Goal: Task Accomplishment & Management: Manage account settings

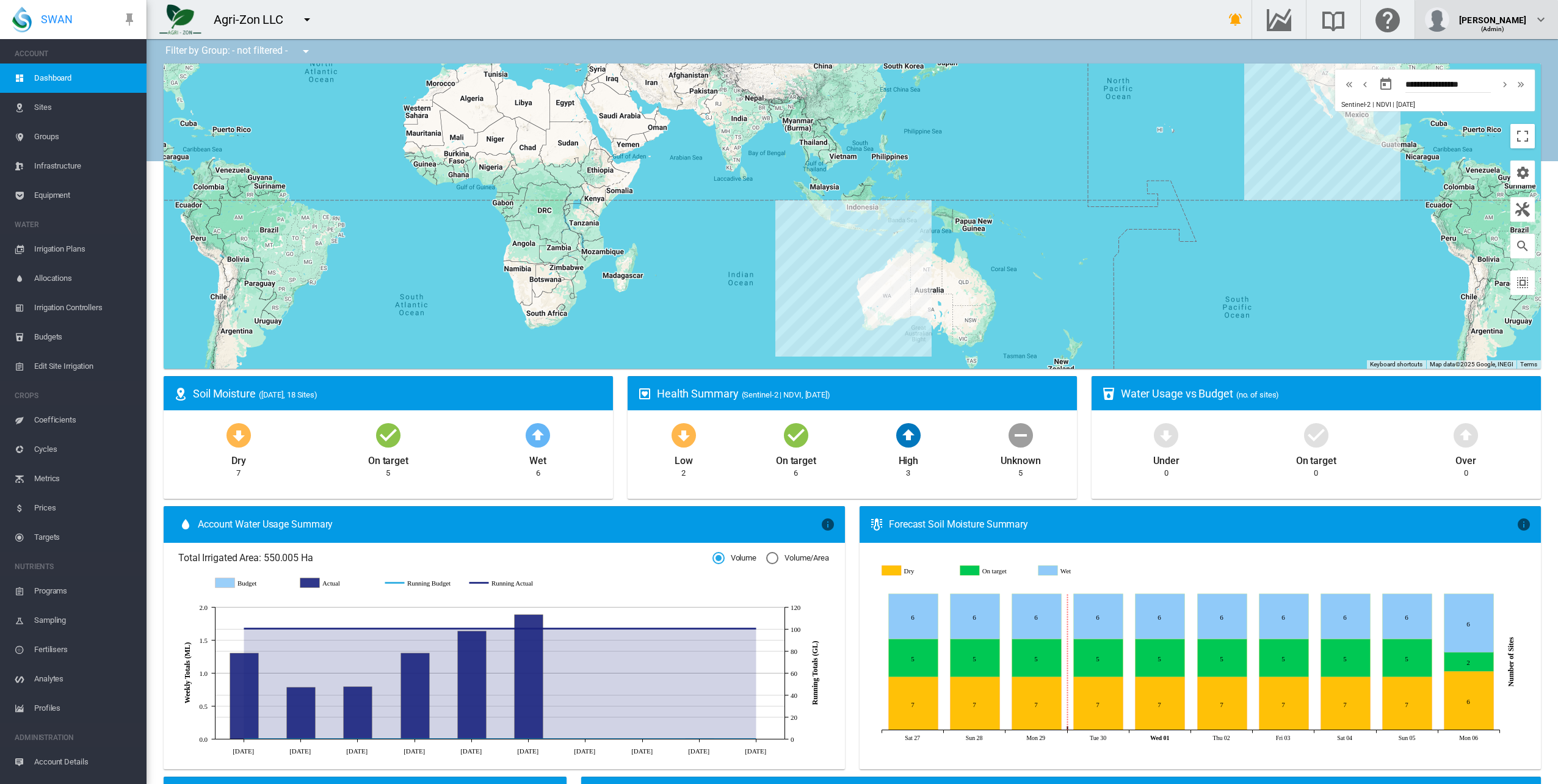
click at [1544, 22] on md-icon "icon-chevron-down" at bounding box center [1541, 20] width 15 height 15
click at [1508, 57] on button "My Profile" at bounding box center [1486, 58] width 117 height 20
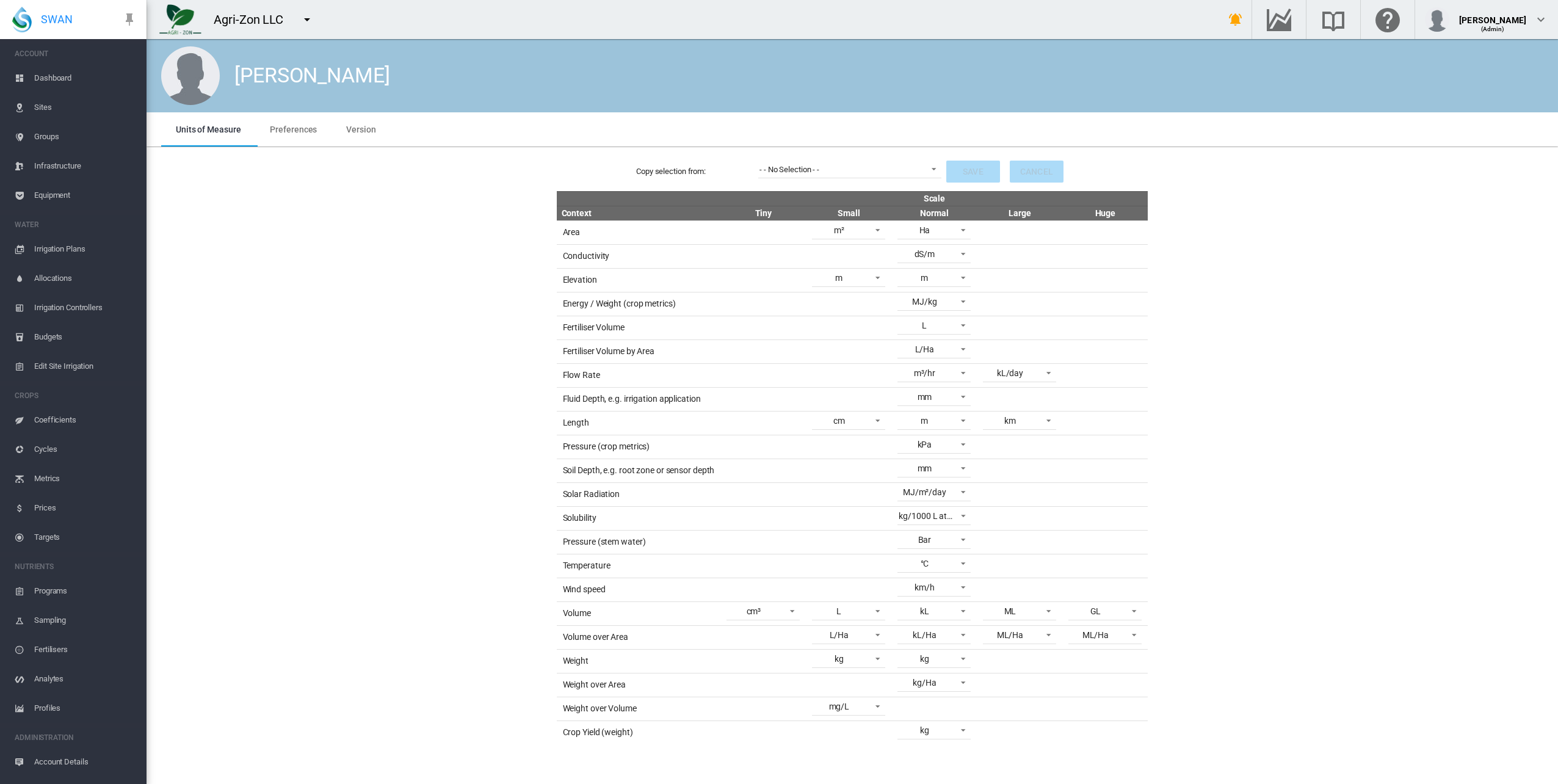
click at [376, 127] on md-tab-item "Version" at bounding box center [360, 129] width 59 height 34
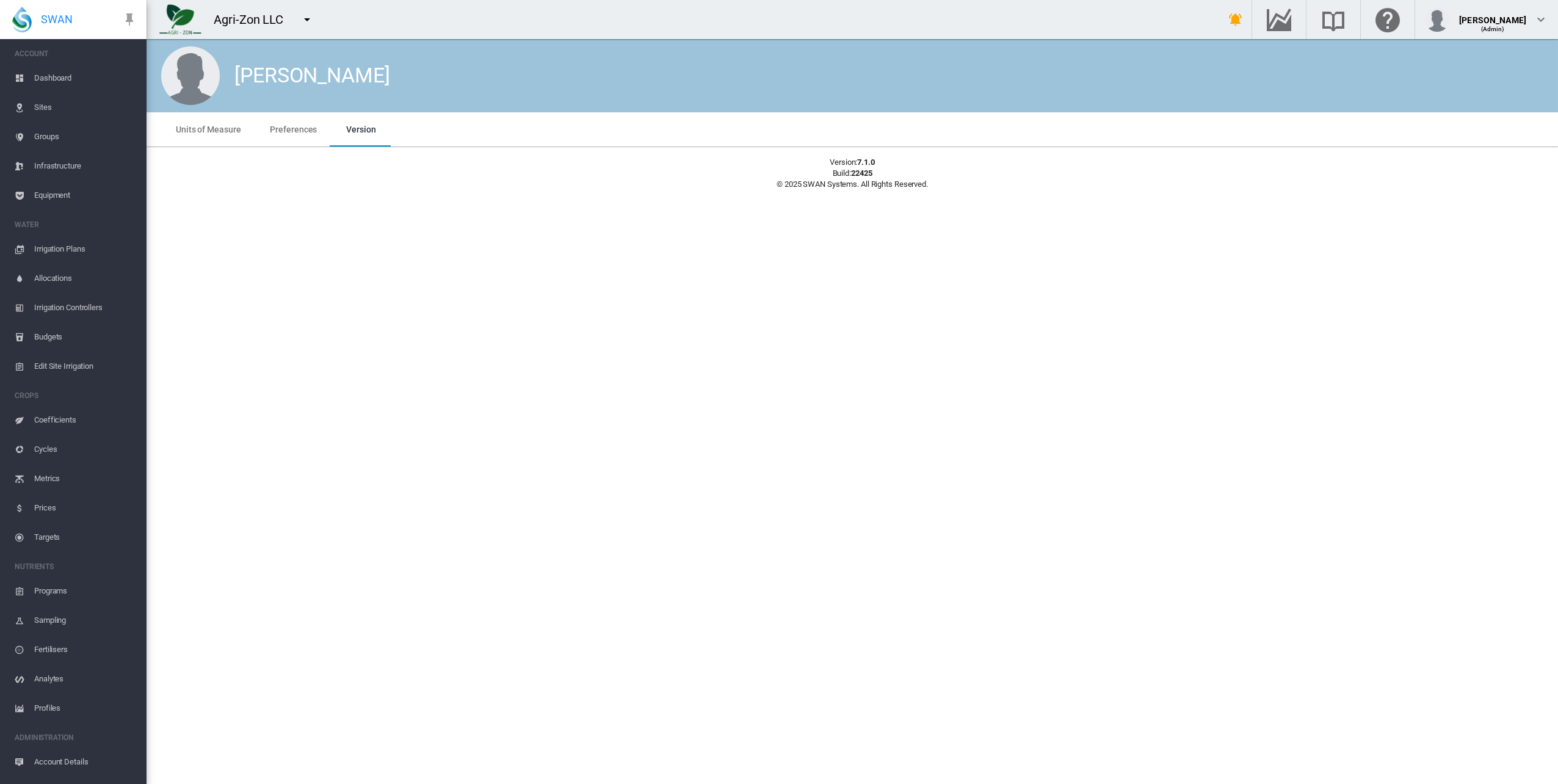
click at [66, 80] on span "Dashboard" at bounding box center [86, 78] width 103 height 29
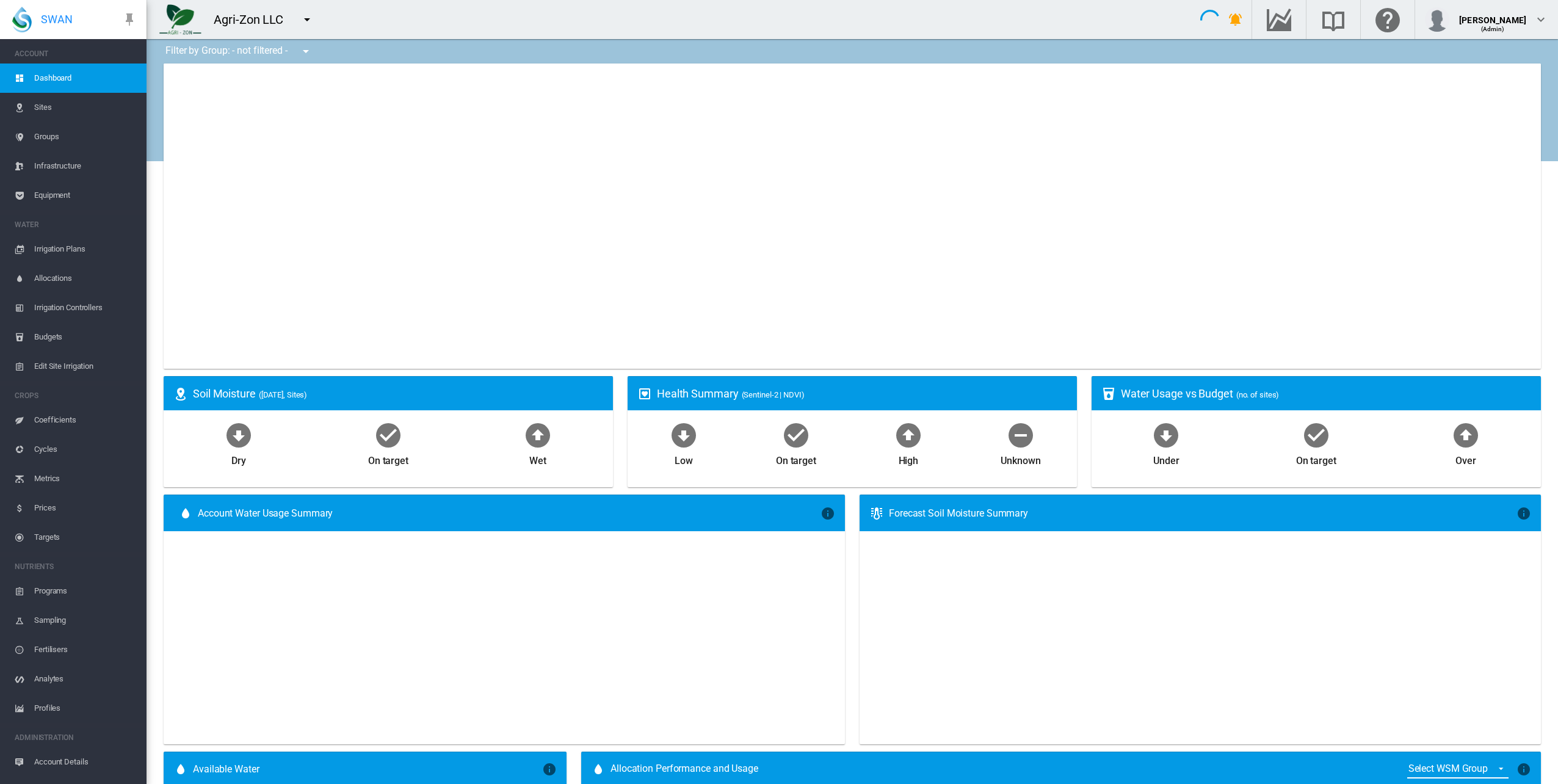
type input "**********"
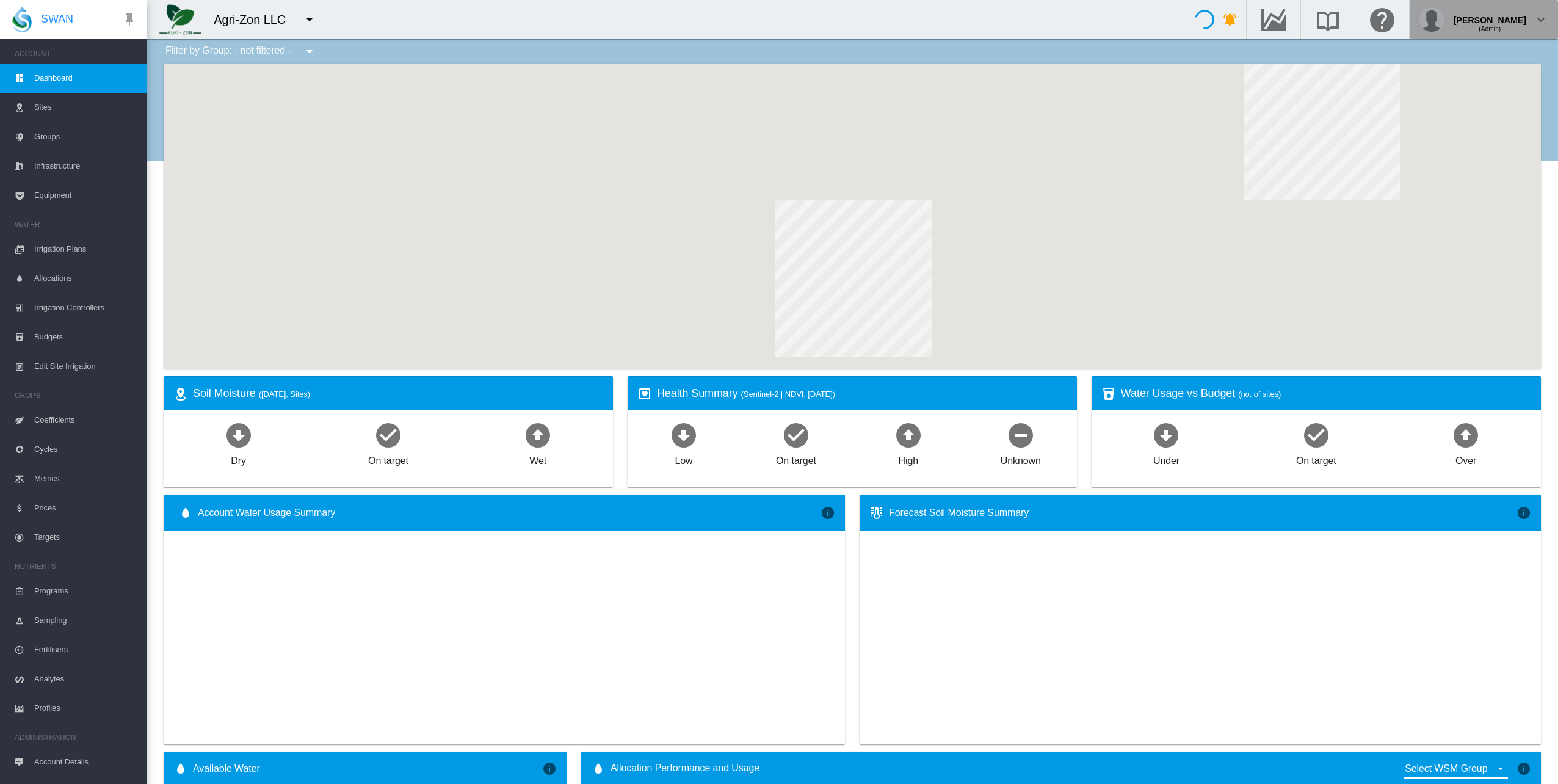
click at [1531, 23] on div "Matt Steffens (Admin)" at bounding box center [1484, 20] width 129 height 24
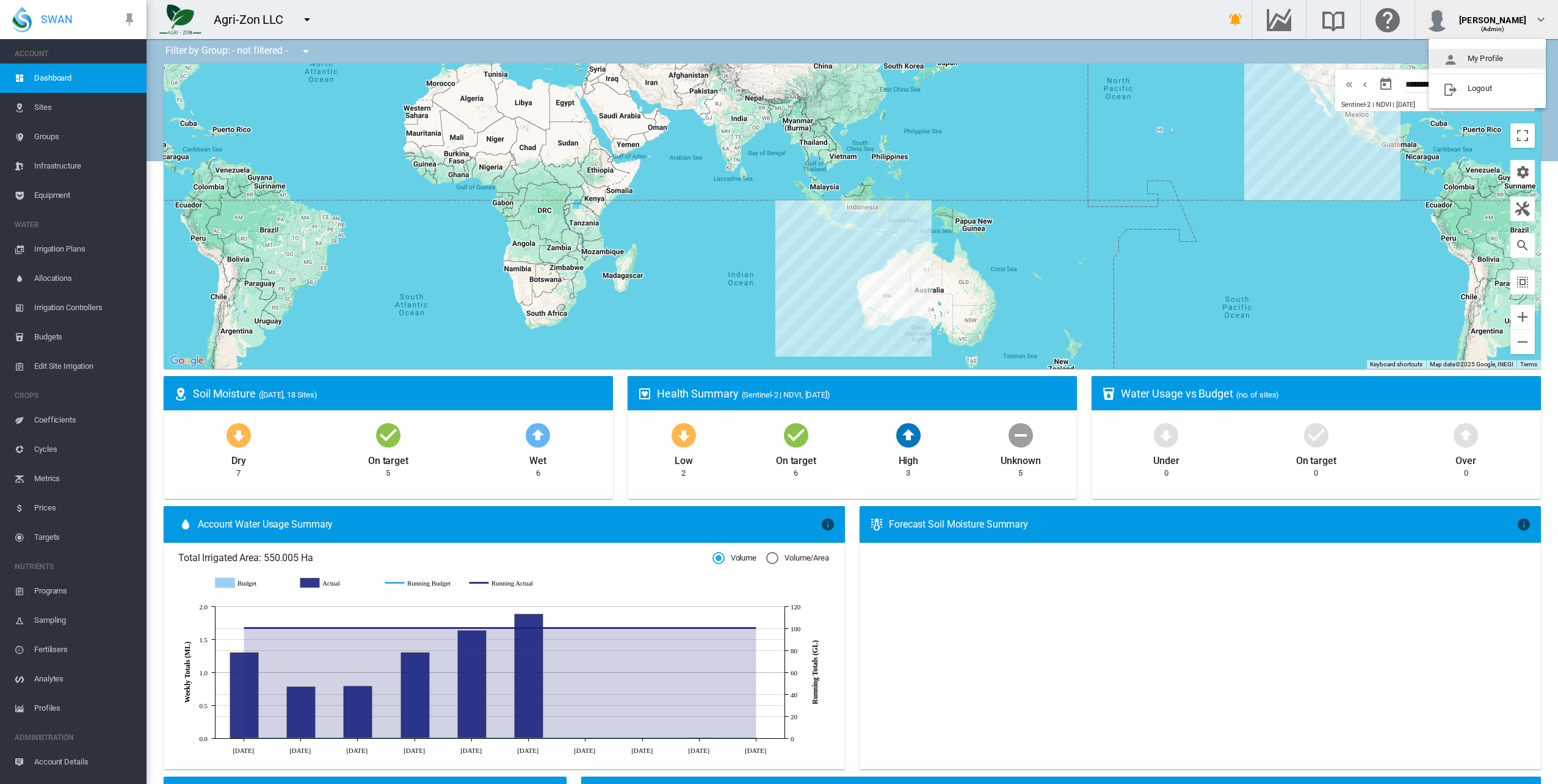
click at [1471, 57] on button "My Profile" at bounding box center [1486, 58] width 117 height 20
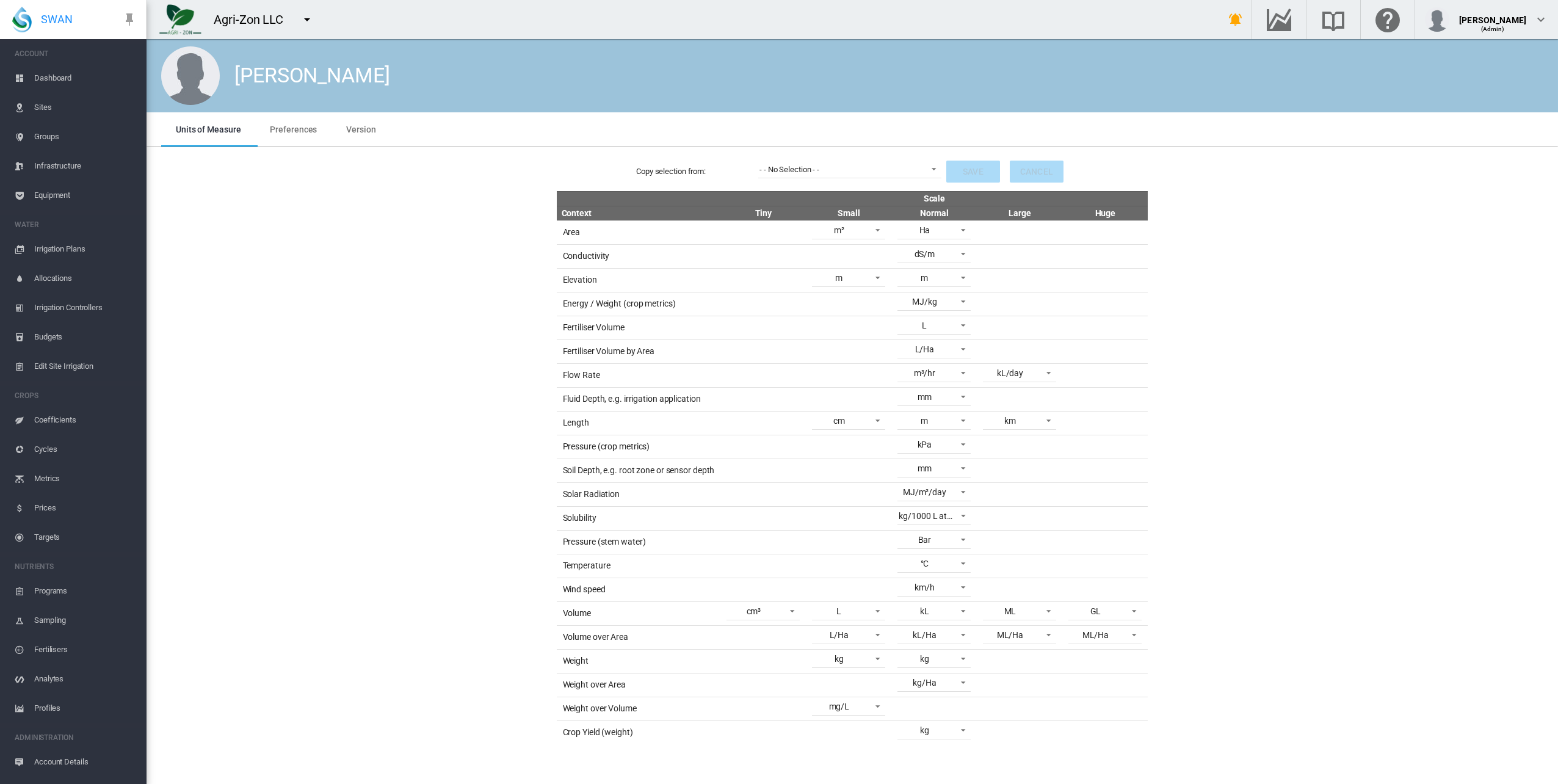
click at [358, 126] on span "Version" at bounding box center [360, 129] width 29 height 9
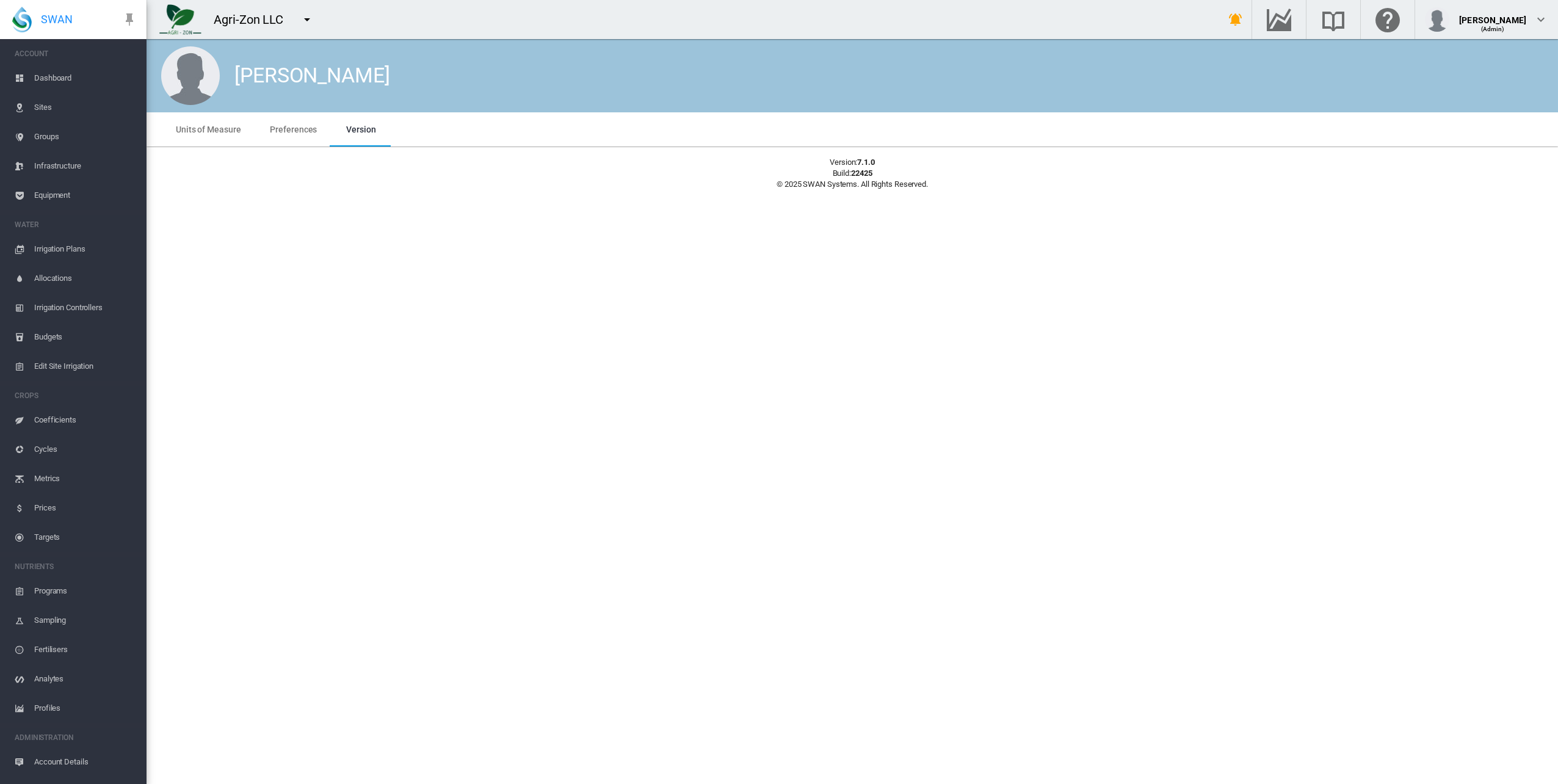
click at [299, 132] on span "Preferences" at bounding box center [293, 129] width 47 height 9
